Goal: Navigation & Orientation: Find specific page/section

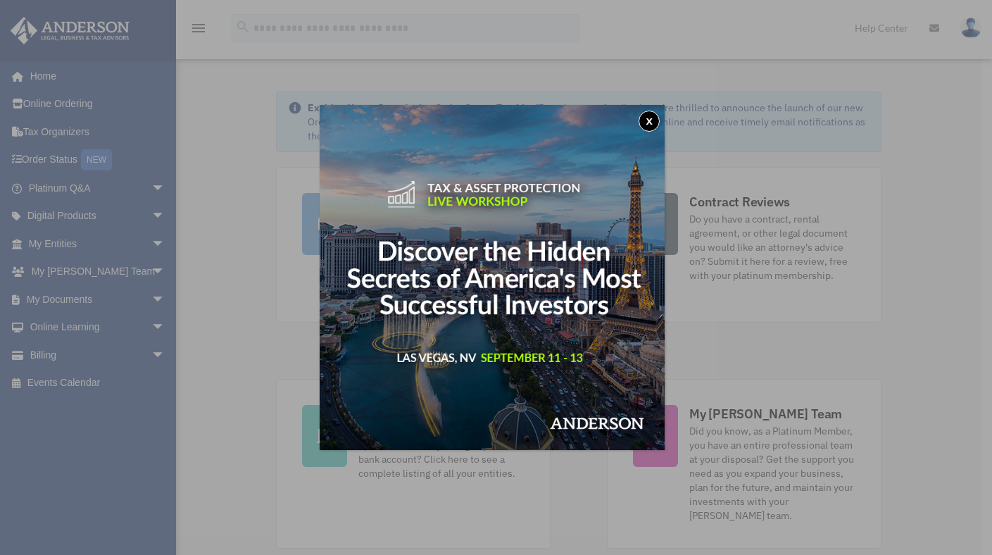
click at [650, 119] on button "x" at bounding box center [648, 120] width 21 height 21
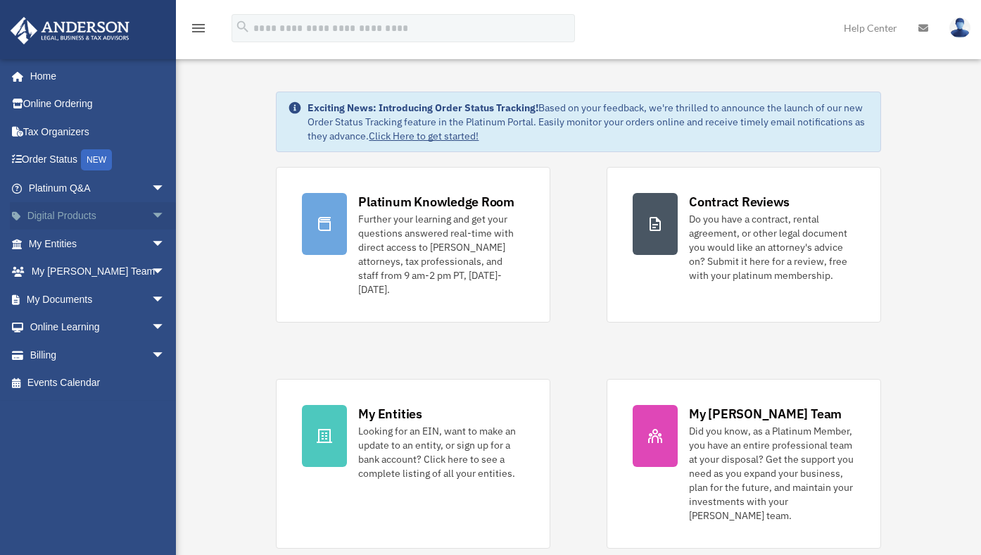
click at [151, 215] on span "arrow_drop_down" at bounding box center [165, 216] width 28 height 29
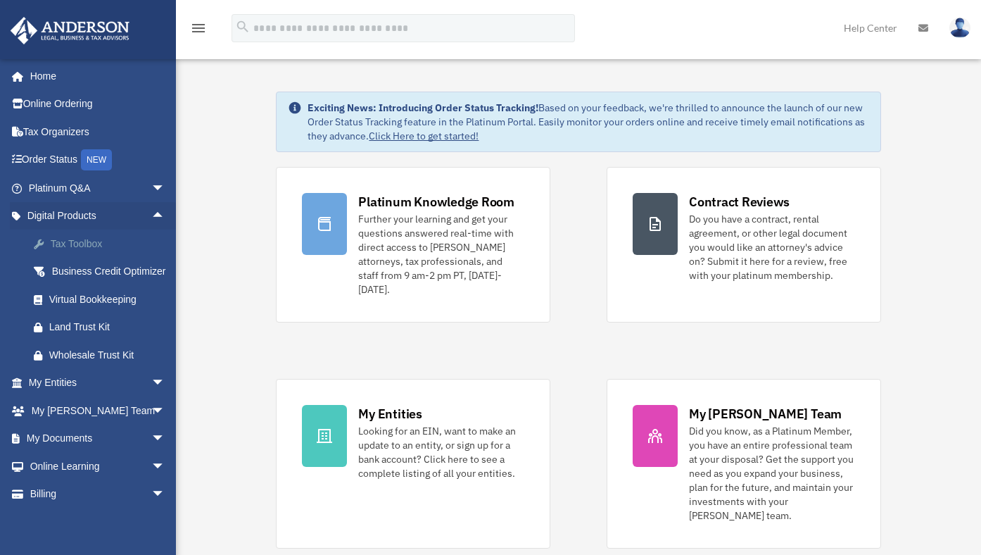
click at [82, 248] on div "Tax Toolbox" at bounding box center [109, 244] width 120 height 18
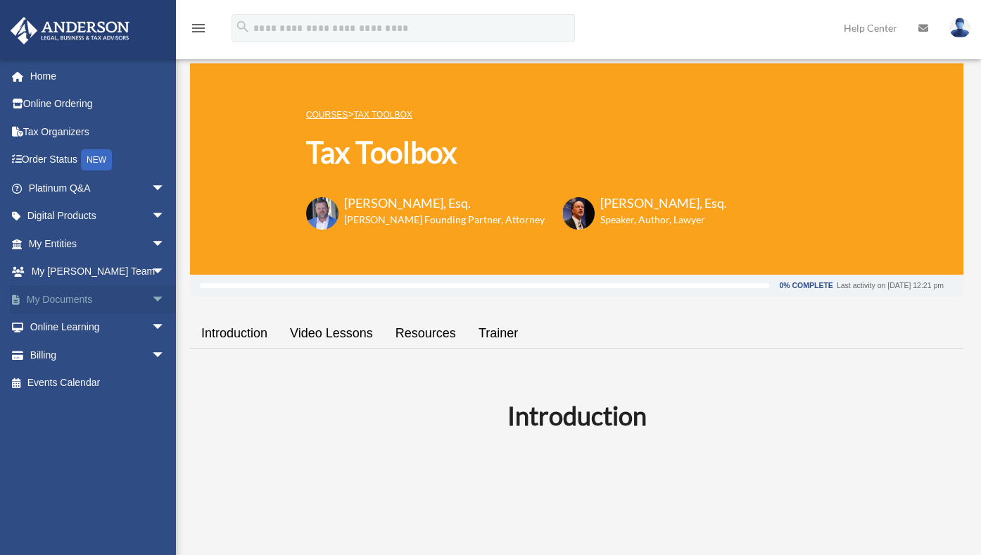
click at [151, 299] on span "arrow_drop_down" at bounding box center [165, 299] width 28 height 29
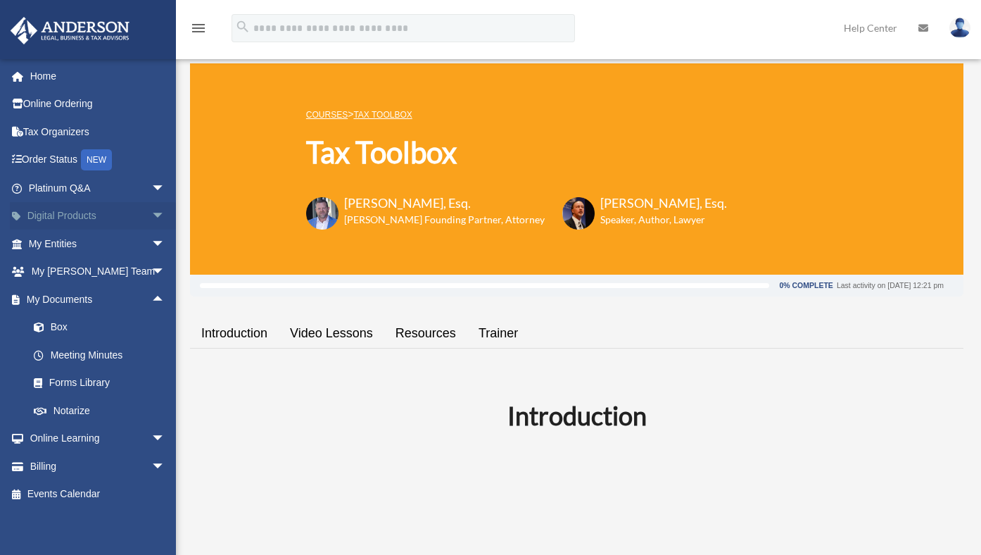
click at [151, 216] on span "arrow_drop_down" at bounding box center [165, 216] width 28 height 29
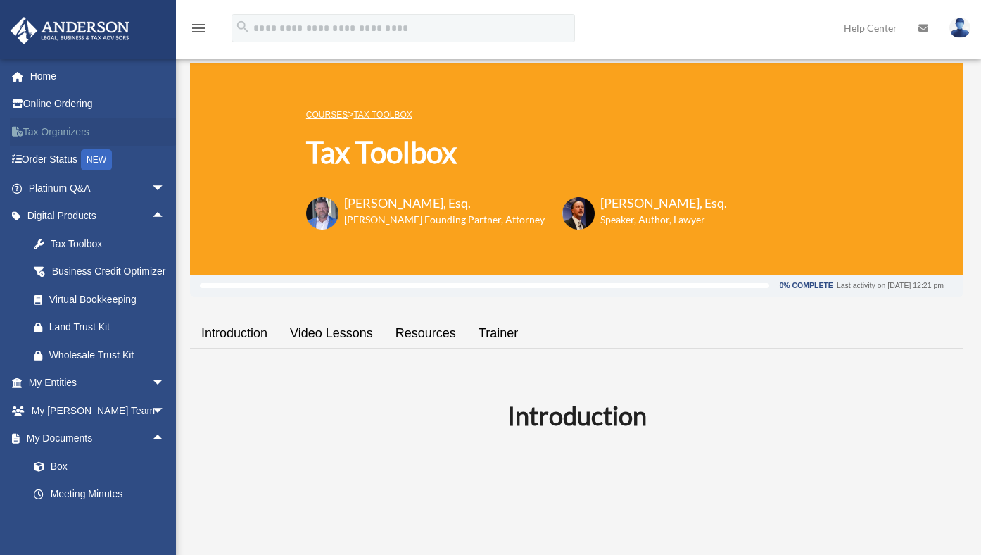
click at [74, 134] on link "Tax Organizers" at bounding box center [98, 132] width 177 height 28
